Goal: Task Accomplishment & Management: Complete application form

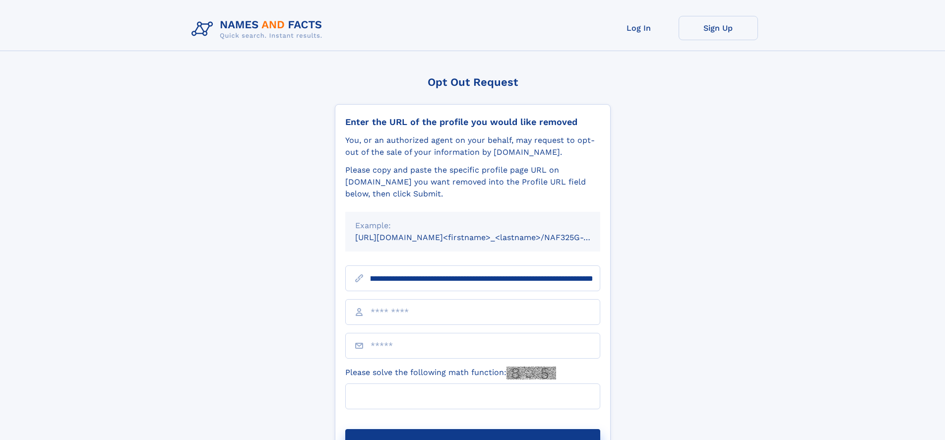
scroll to position [0, 118]
type input "**********"
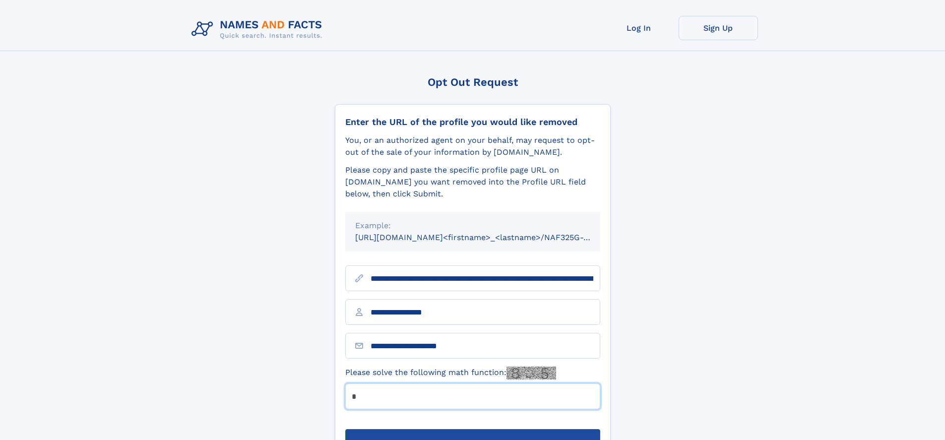
type input "*"
click at [472, 429] on button "Submit Opt Out Request" at bounding box center [472, 445] width 255 height 32
